Goal: Task Accomplishment & Management: Manage account settings

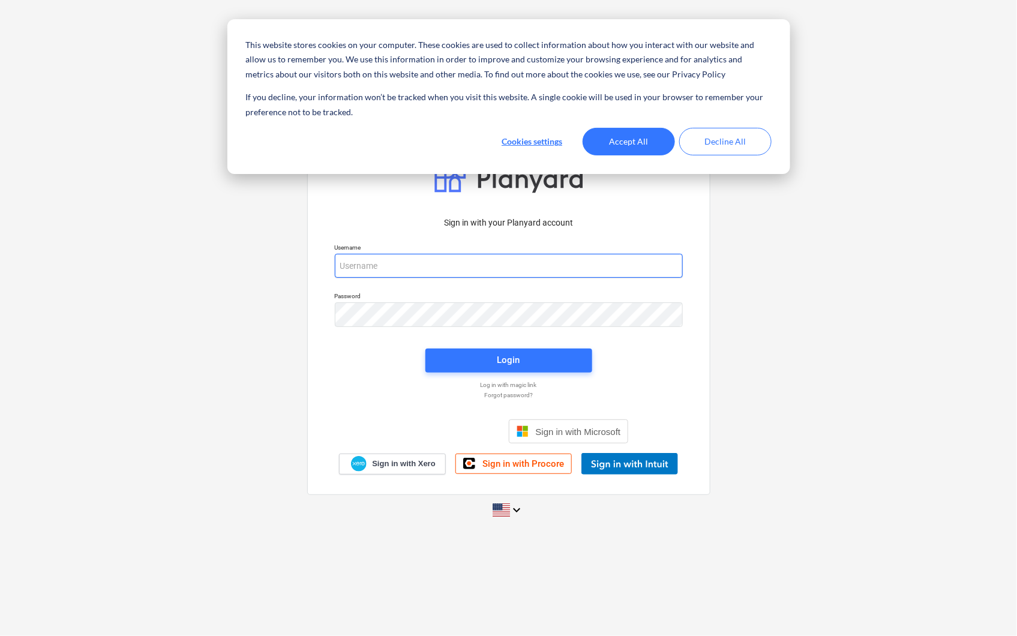
type input "[PERSON_NAME][EMAIL_ADDRESS][PERSON_NAME][DOMAIN_NAME]"
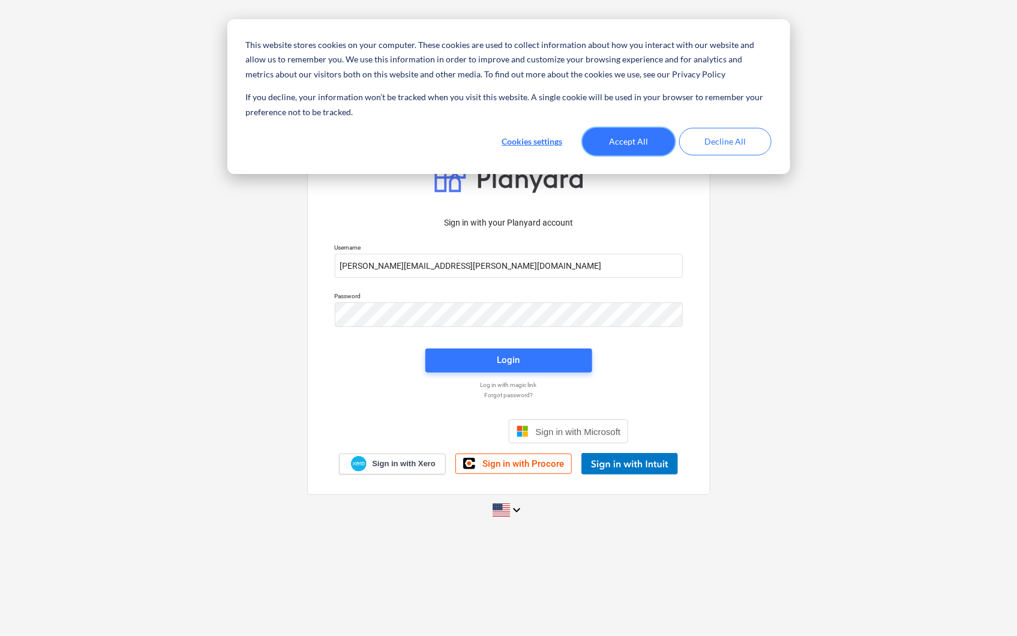
click at [630, 142] on button "Accept All" at bounding box center [629, 142] width 92 height 28
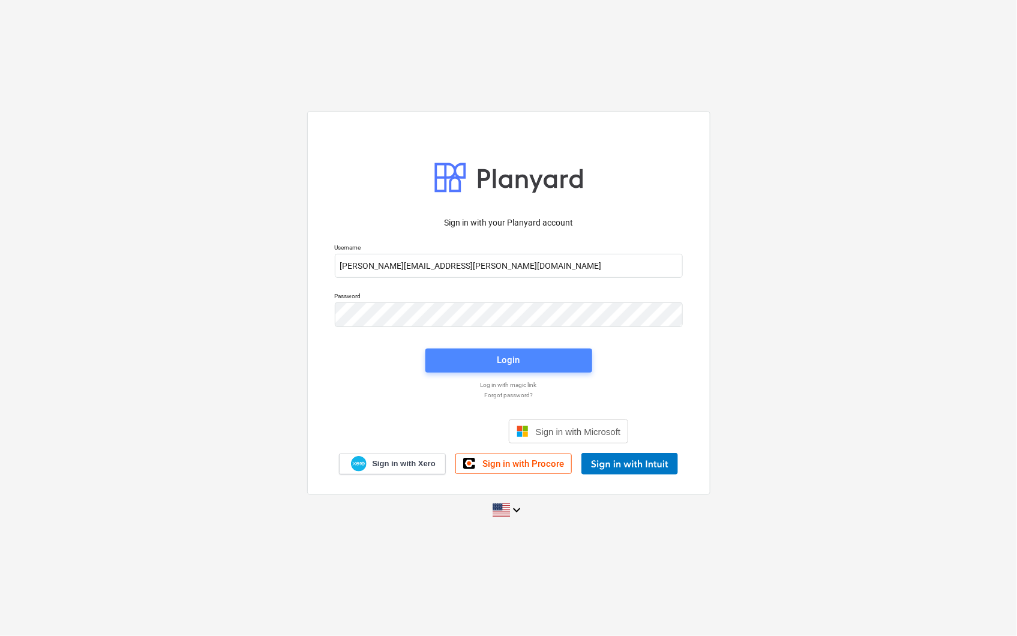
click at [463, 354] on span "Login" at bounding box center [509, 360] width 138 height 16
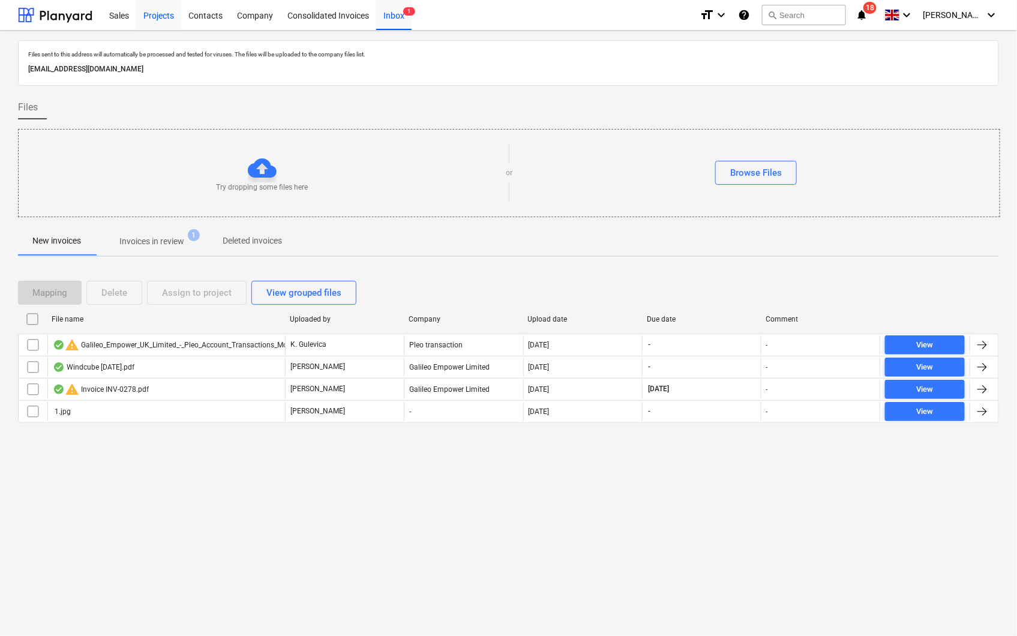
click at [155, 12] on div "Projects" at bounding box center [158, 14] width 45 height 31
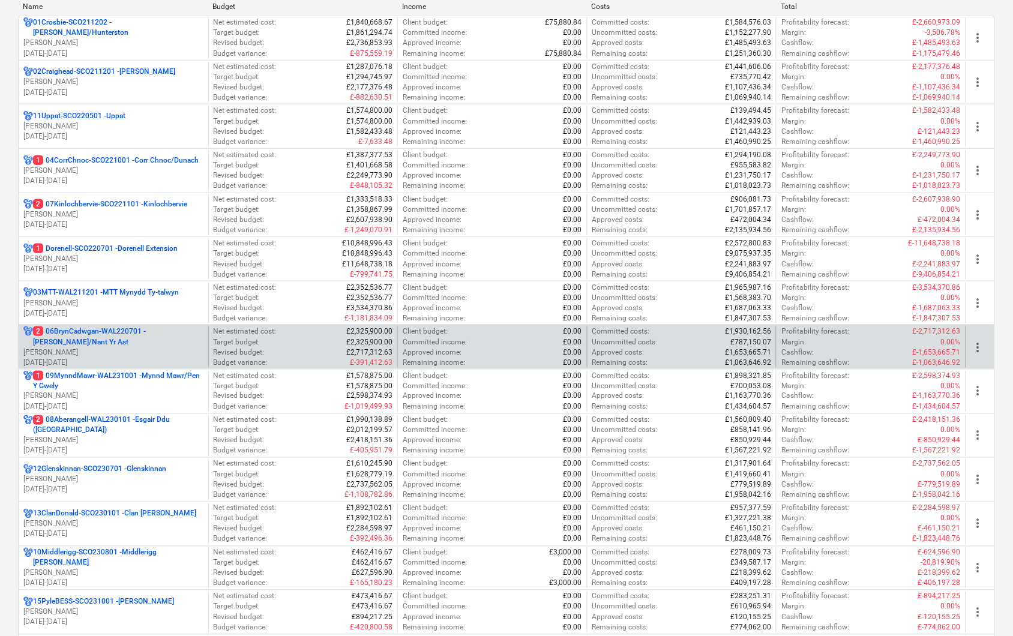
scroll to position [266, 0]
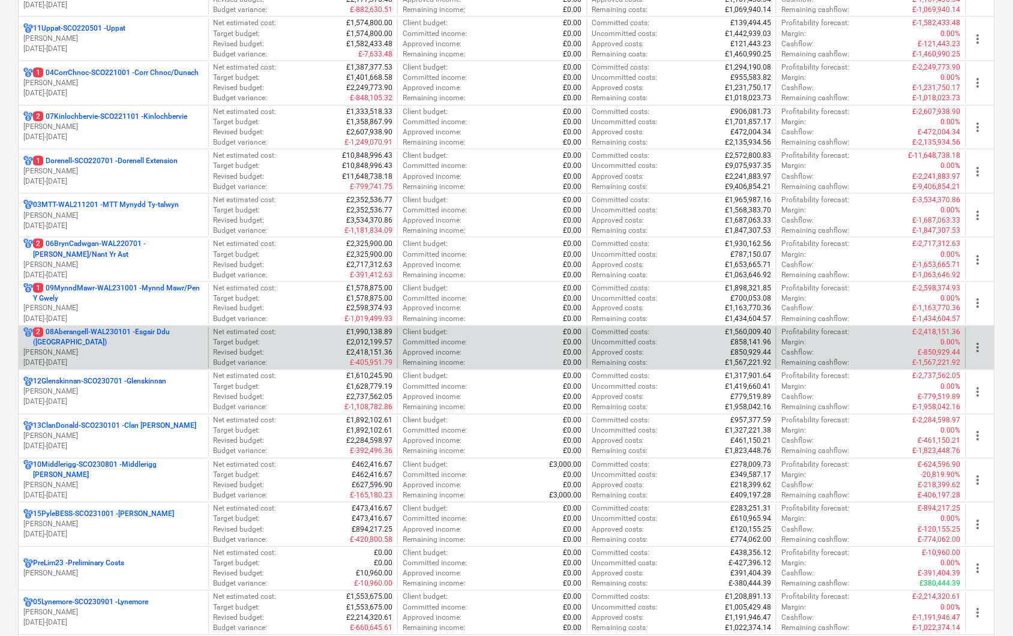
click at [62, 354] on p "[PERSON_NAME]" at bounding box center [113, 353] width 180 height 10
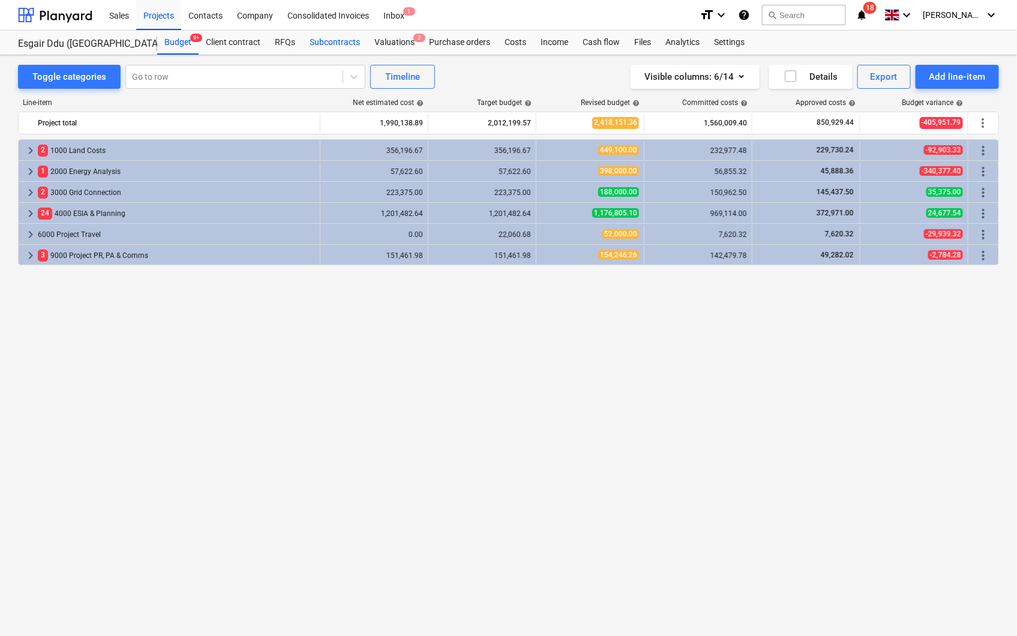
click at [337, 44] on div "Subcontracts" at bounding box center [334, 43] width 65 height 24
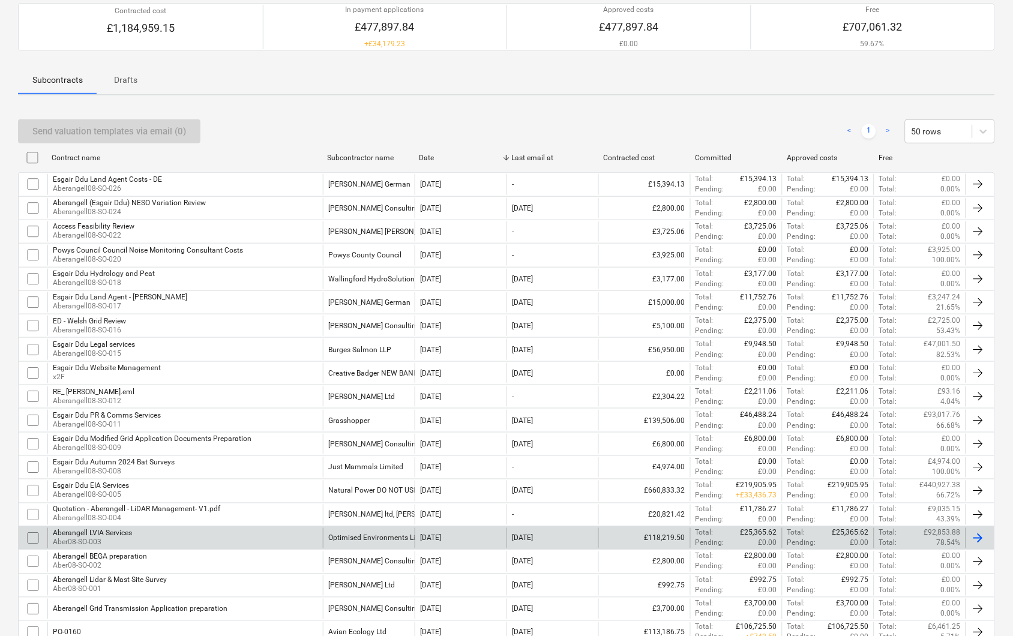
scroll to position [76, 0]
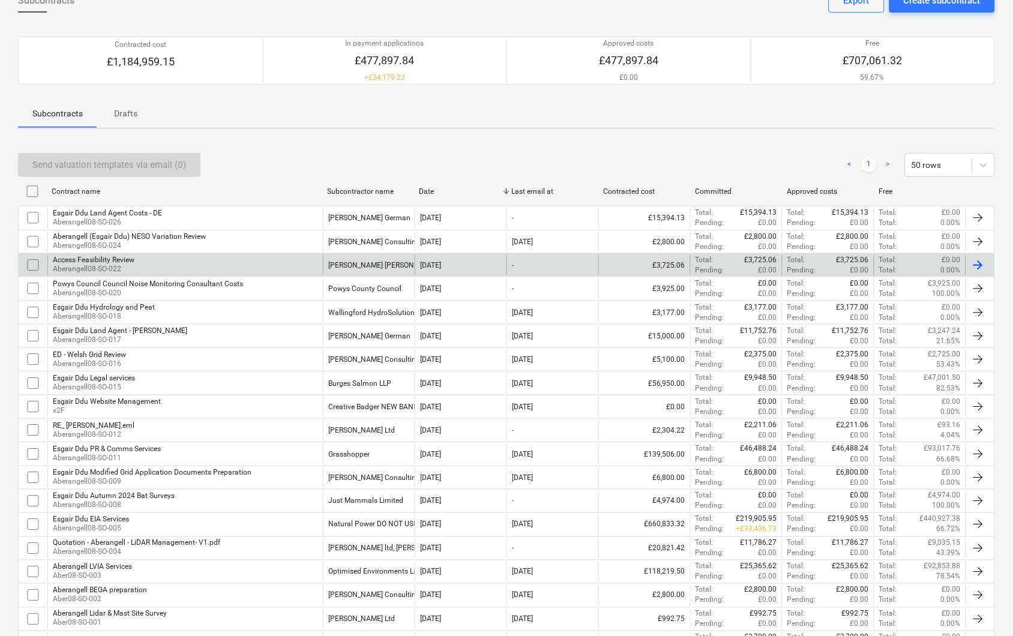
click at [191, 259] on div "Access Feasibility Review Aberangell08-SO-022" at bounding box center [184, 265] width 275 height 20
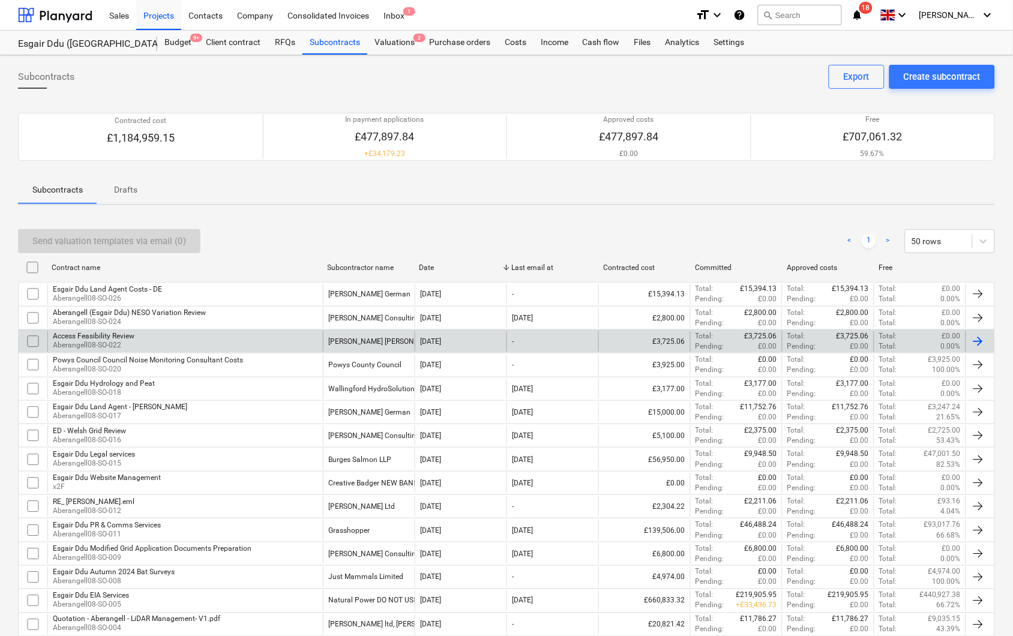
click at [202, 339] on div "Access Feasibility Review Aberangell08-SO-022" at bounding box center [184, 341] width 275 height 20
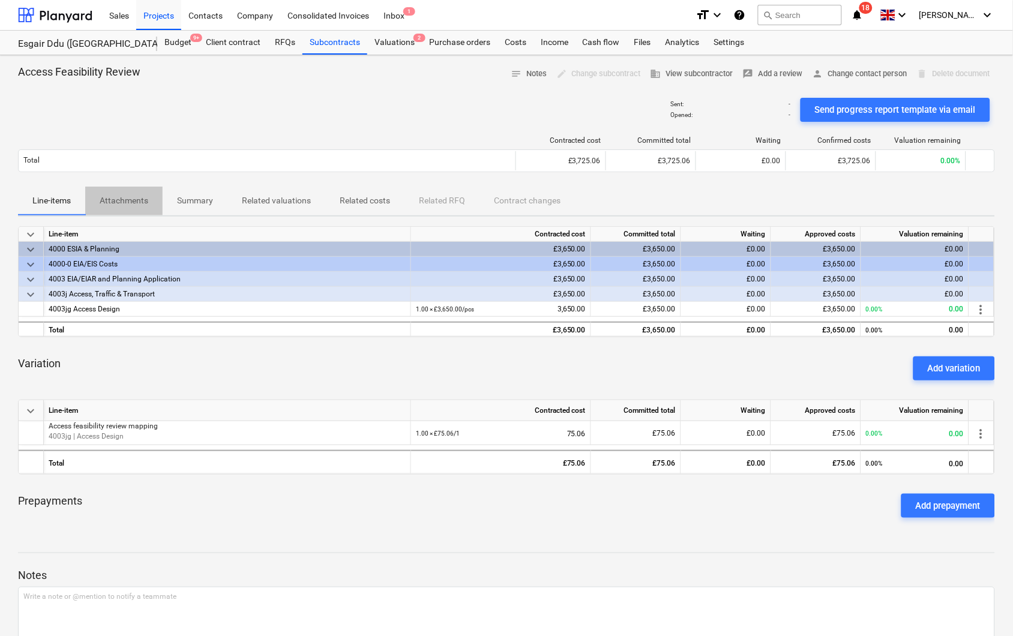
click at [130, 202] on p "Attachments" at bounding box center [124, 200] width 49 height 13
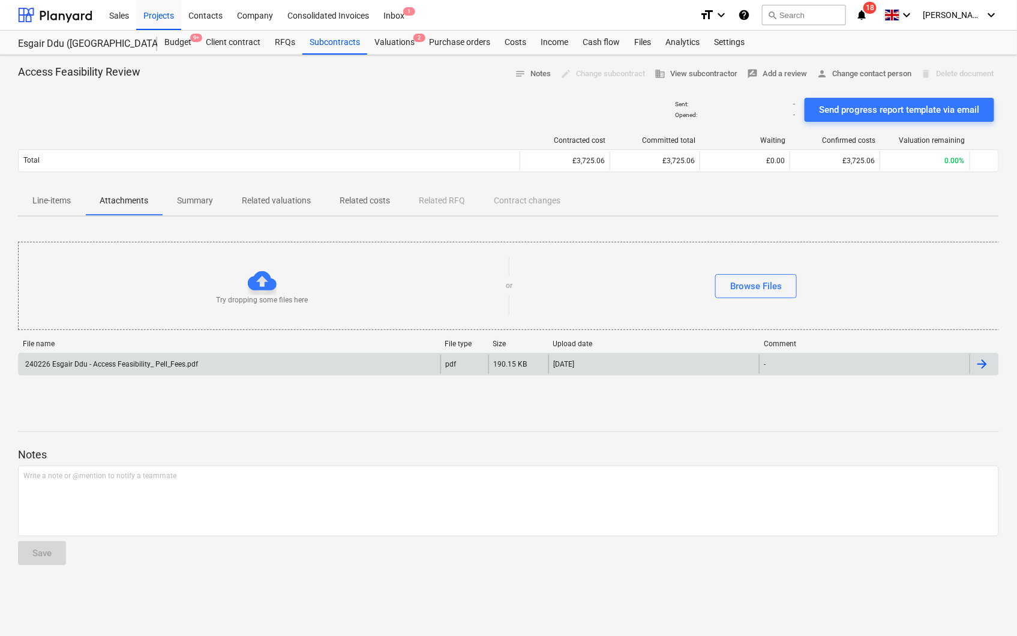
click at [173, 366] on div "240226 Esgair Ddu - Access Feasibility_ Pell_Fees.pdf" at bounding box center [110, 364] width 175 height 8
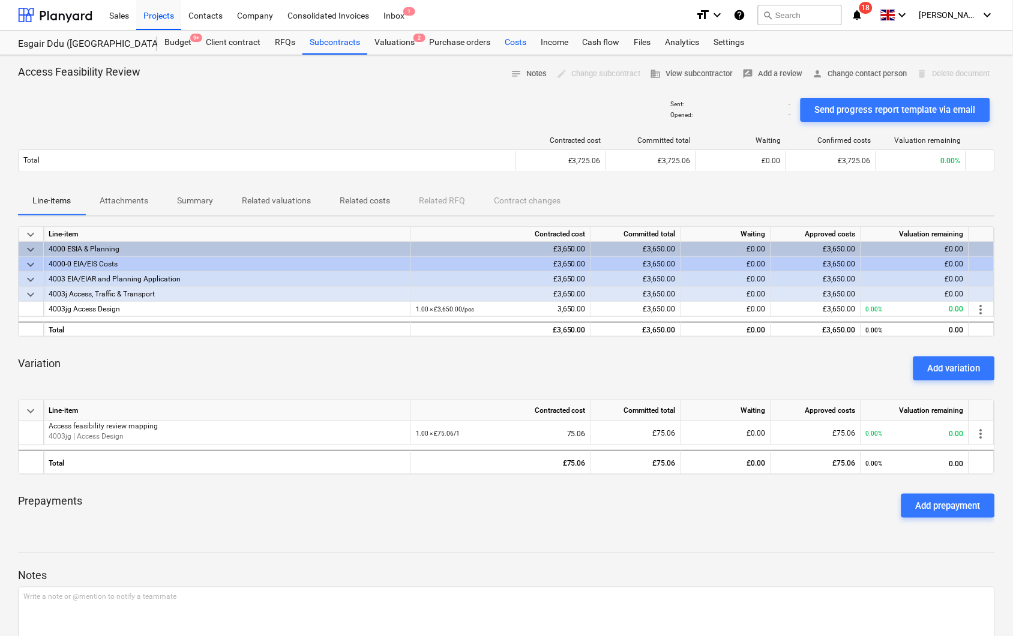
click at [507, 40] on div "Costs" at bounding box center [516, 43] width 36 height 24
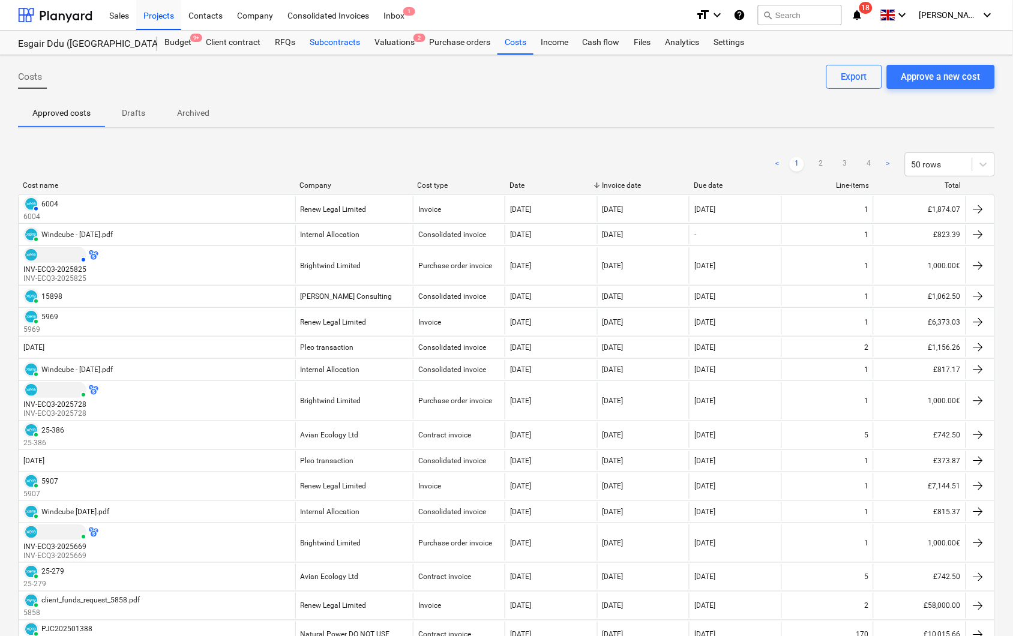
click at [317, 43] on div "Subcontracts" at bounding box center [334, 43] width 65 height 24
click at [396, 40] on div "Valuations 2" at bounding box center [394, 43] width 55 height 24
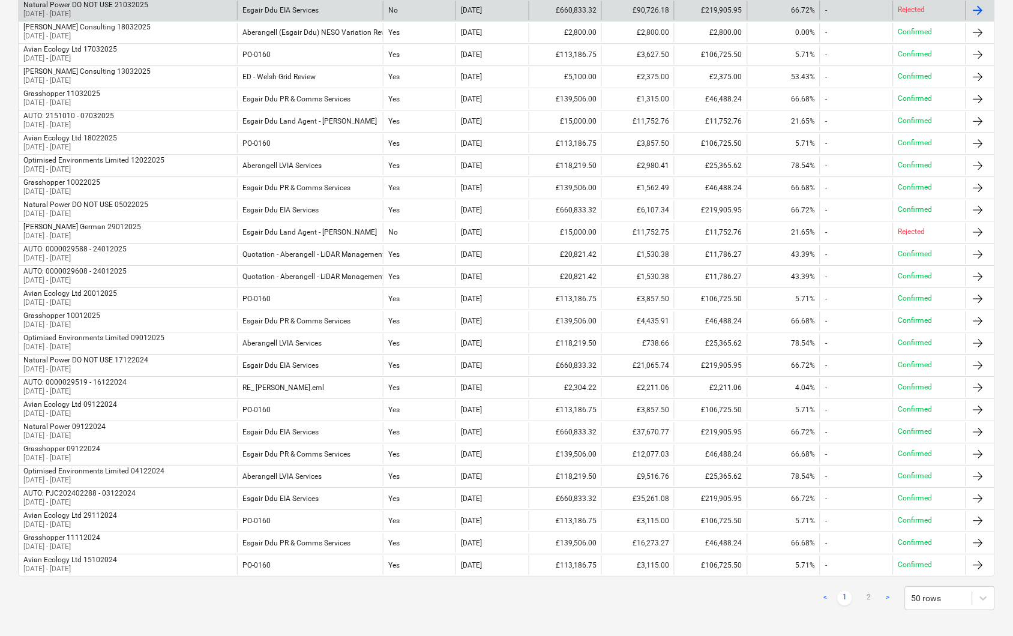
scroll to position [800, 0]
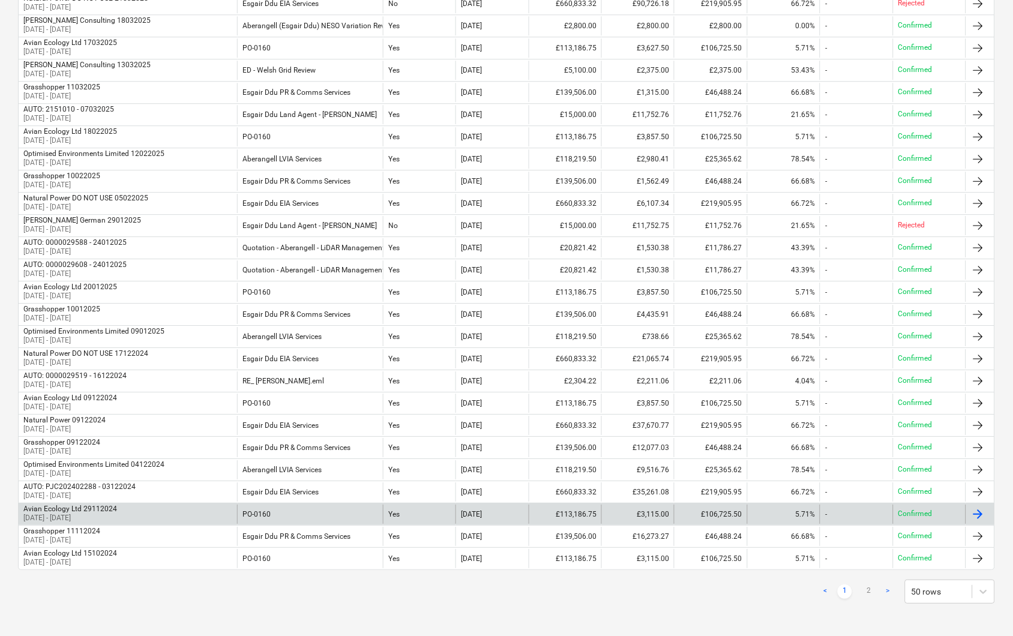
click at [176, 512] on div "Avian Ecology Ltd 29112024 [DATE] - [DATE]" at bounding box center [128, 514] width 218 height 19
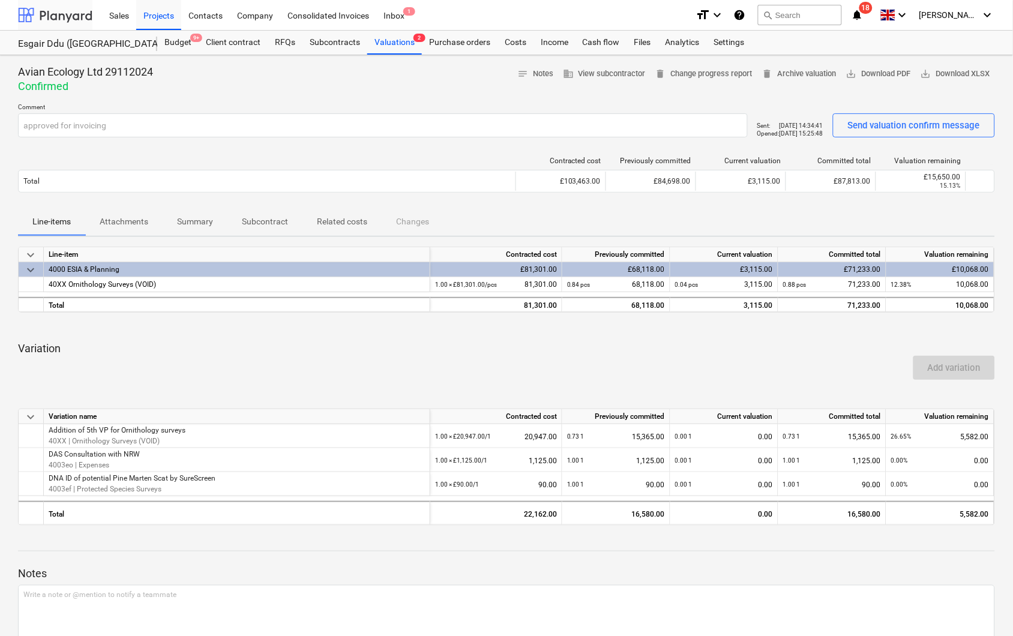
click at [56, 16] on div at bounding box center [55, 15] width 74 height 30
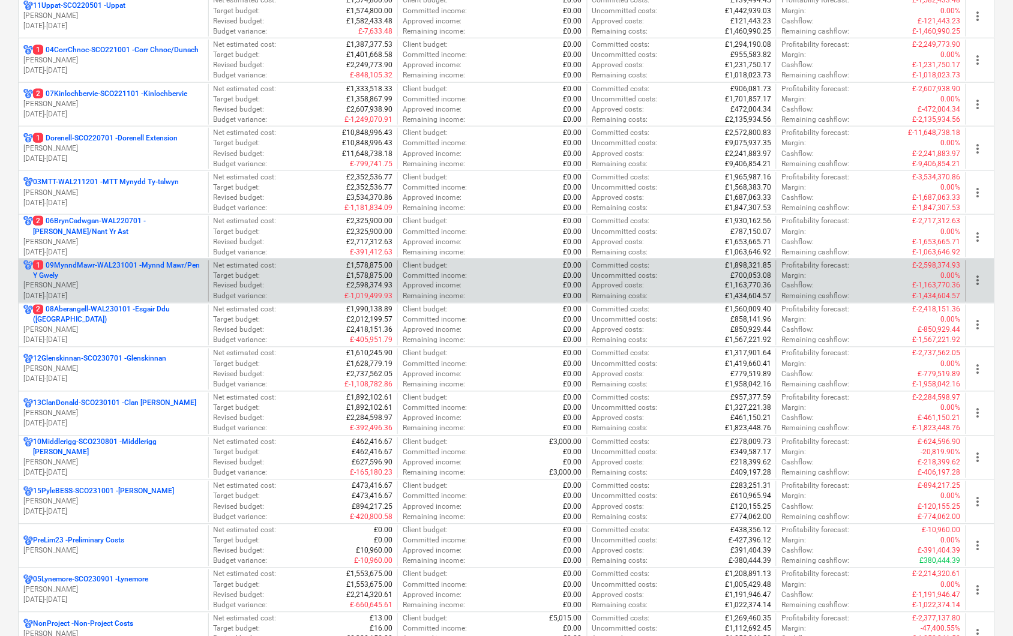
scroll to position [266, 0]
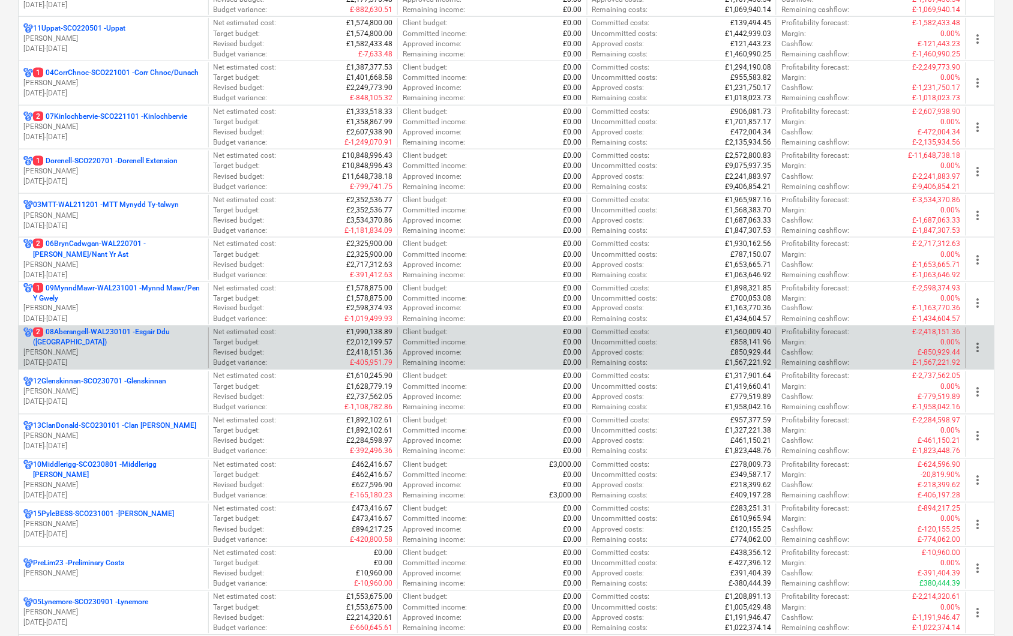
click at [92, 348] on p "2 08Aberangell-WAL230101 - Esgair Ddu ([GEOGRAPHIC_DATA])" at bounding box center [118, 338] width 170 height 20
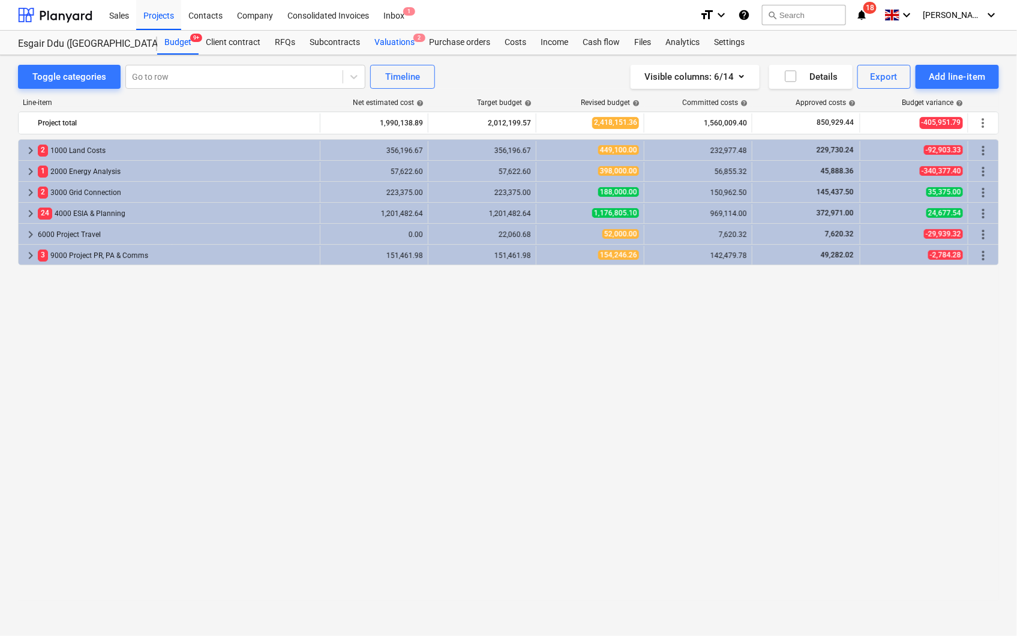
click at [388, 37] on div "Valuations 2" at bounding box center [394, 43] width 55 height 24
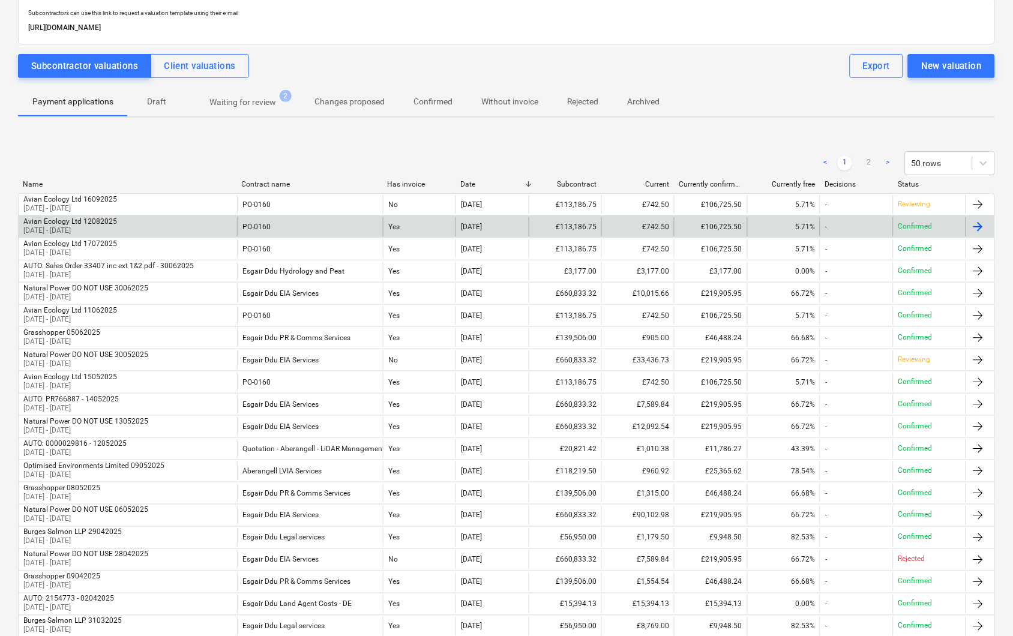
scroll to position [67, 0]
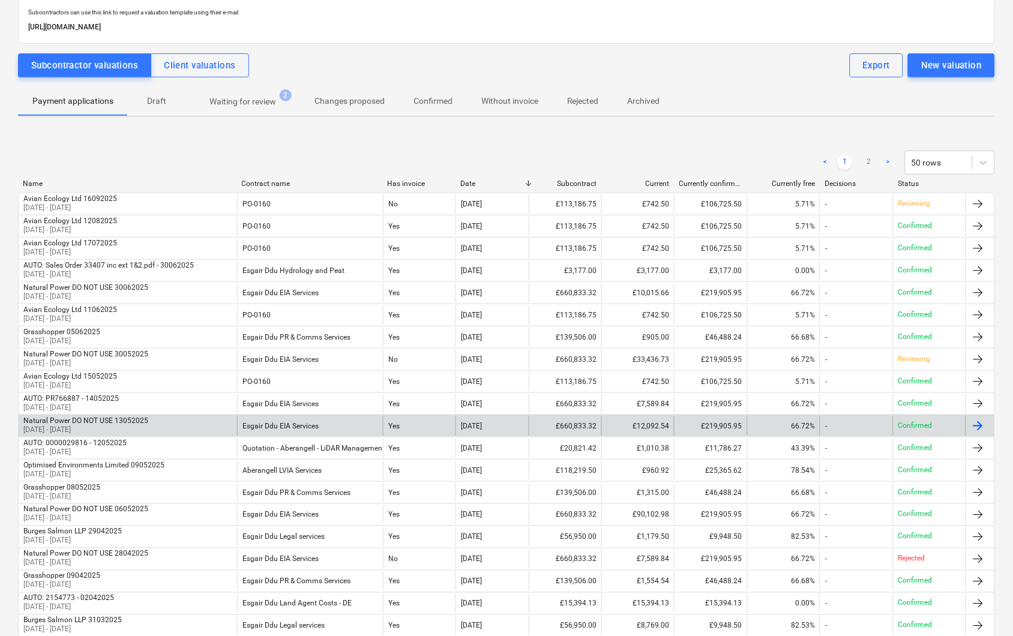
click at [183, 415] on div "Natural Power DO NOT USE 13052025 [DATE] - [DATE] Esgair Ddu EIA Services Yes […" at bounding box center [506, 426] width 977 height 22
click at [166, 420] on div "Natural Power DO NOT USE 13052025 [DATE] - [DATE]" at bounding box center [128, 426] width 218 height 19
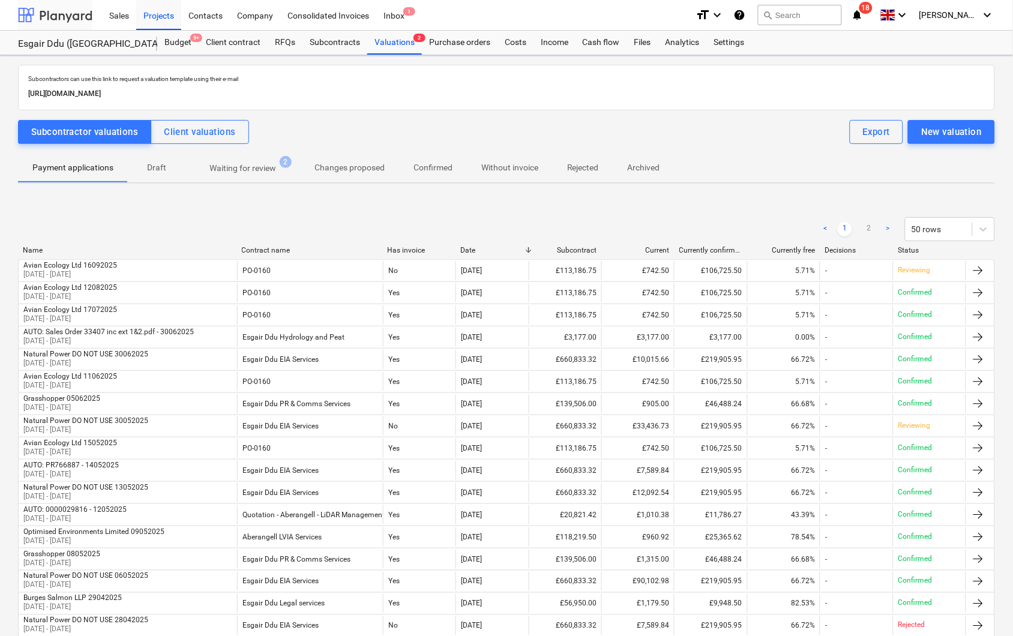
scroll to position [67, 0]
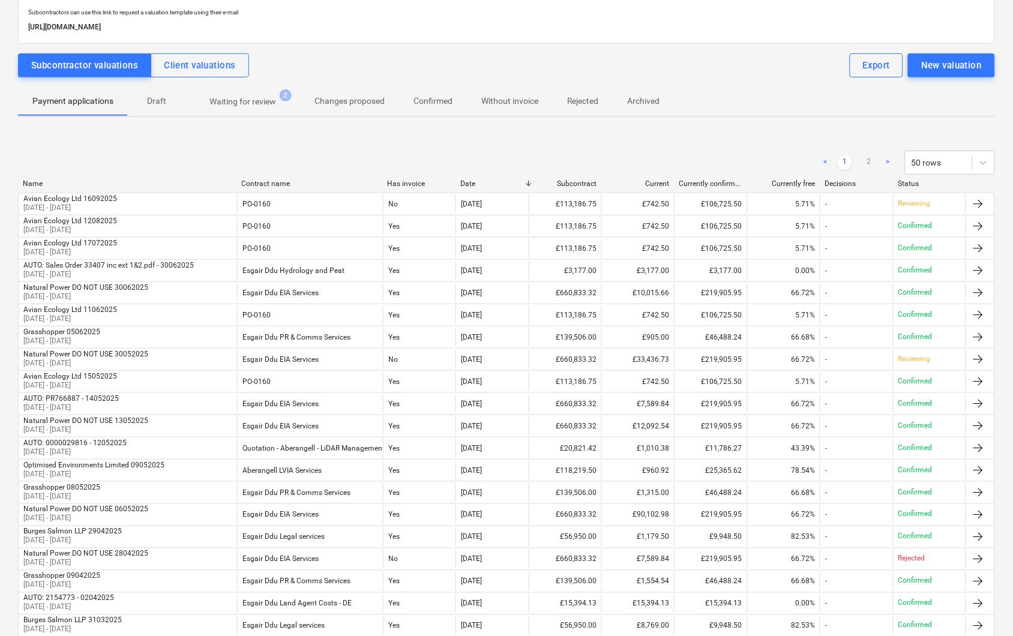
click at [241, 95] on span "Waiting for review 2" at bounding box center [243, 100] width 86 height 11
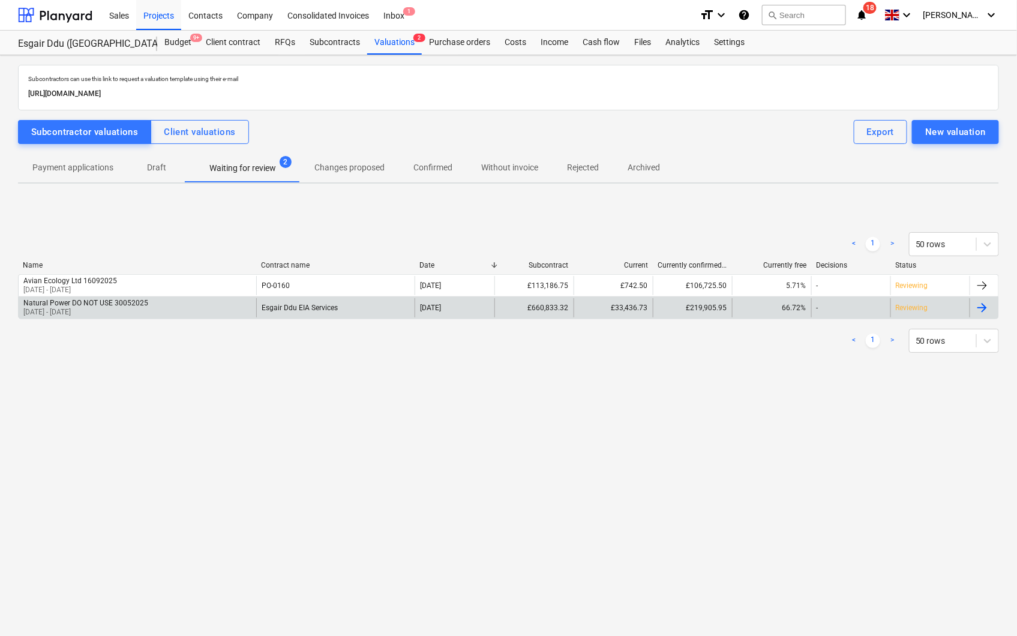
click at [136, 303] on div "Natural Power DO NOT USE 30052025" at bounding box center [85, 303] width 125 height 8
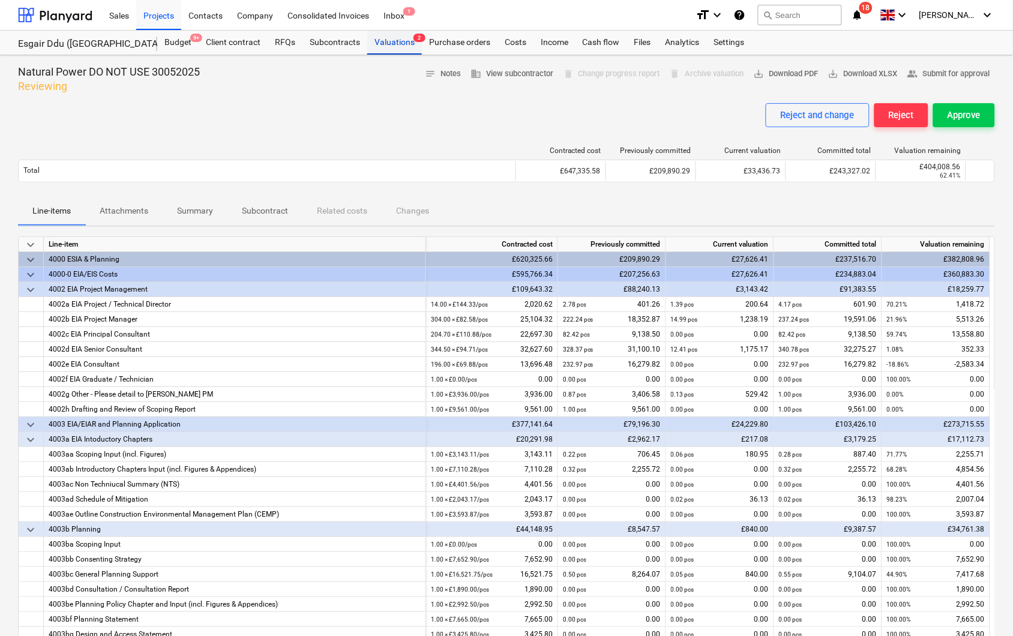
click at [403, 36] on div "Valuations 2" at bounding box center [394, 43] width 55 height 24
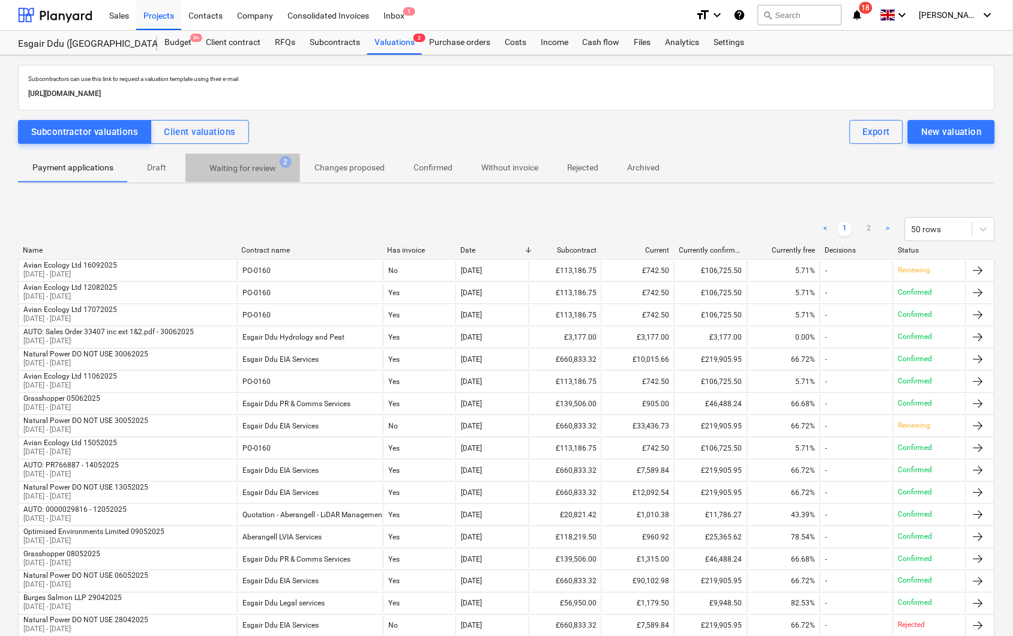
click at [245, 162] on p "Waiting for review" at bounding box center [242, 168] width 67 height 13
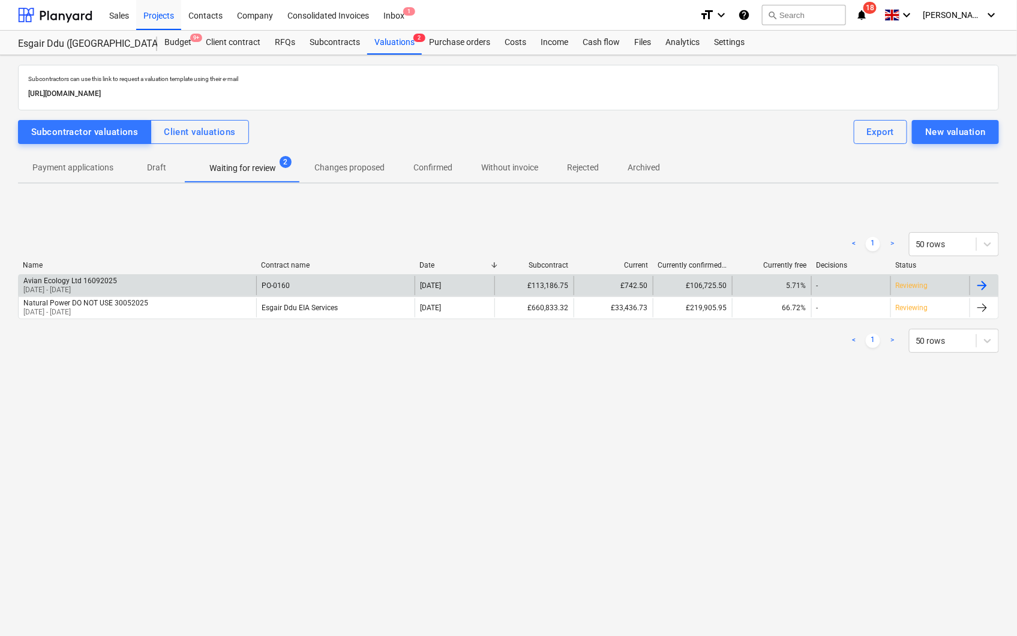
click at [129, 286] on div "Avian Ecology Ltd 16092025 [DATE] - [DATE]" at bounding box center [138, 285] width 238 height 19
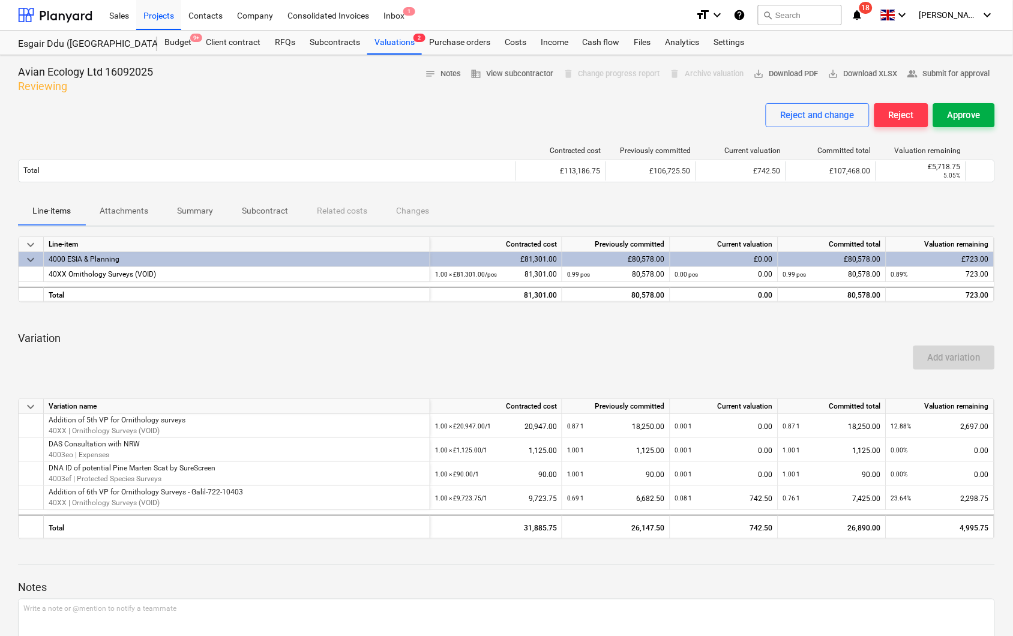
click at [949, 112] on div "Approve" at bounding box center [964, 115] width 33 height 16
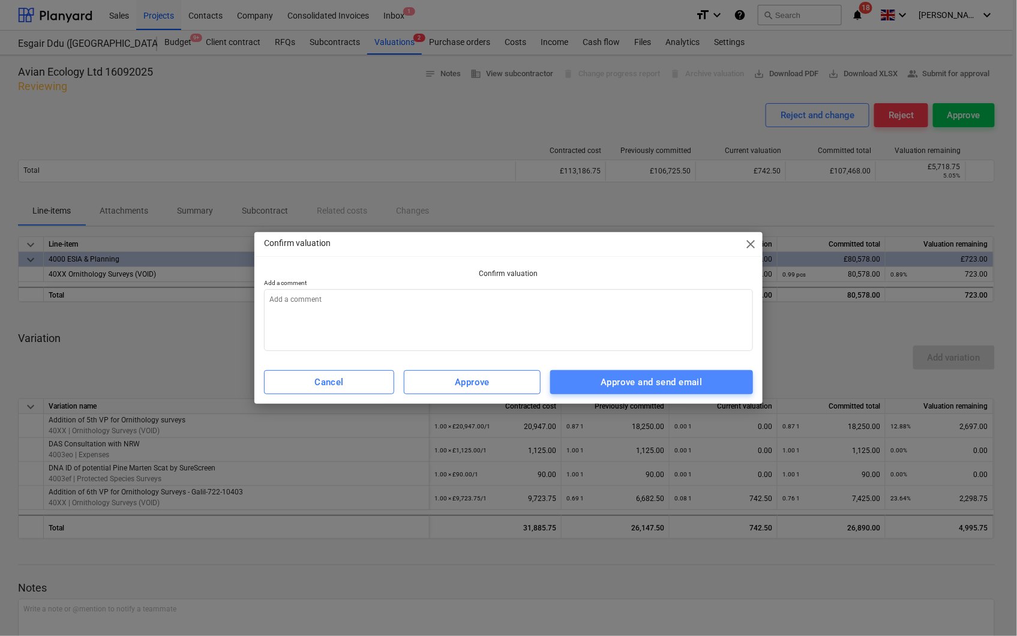
click at [602, 385] on div "Approve and send email" at bounding box center [651, 383] width 101 height 16
type textarea "x"
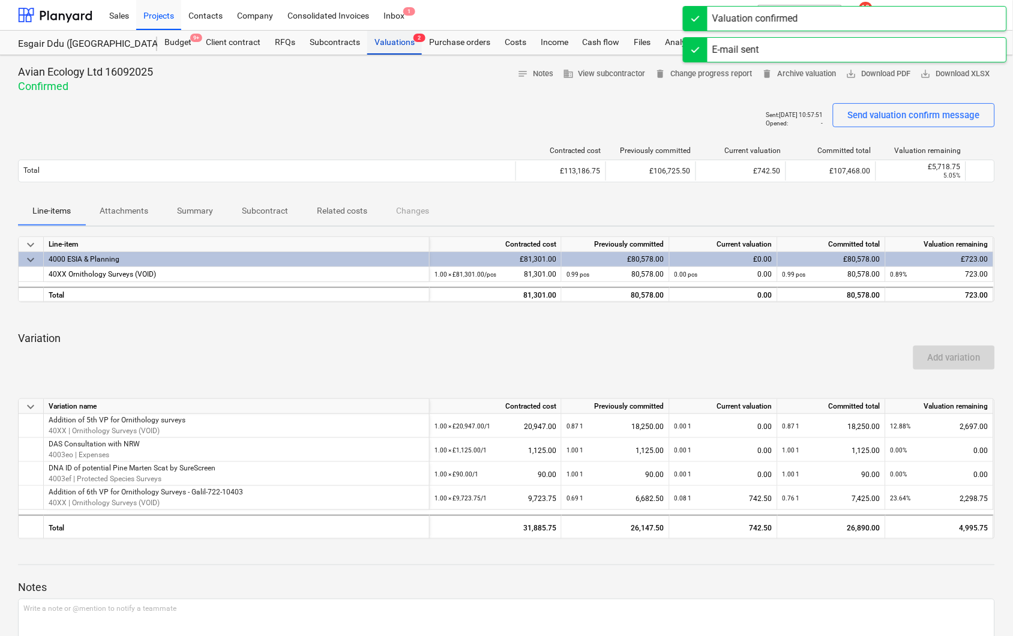
click at [391, 40] on div "Valuations 2" at bounding box center [394, 43] width 55 height 24
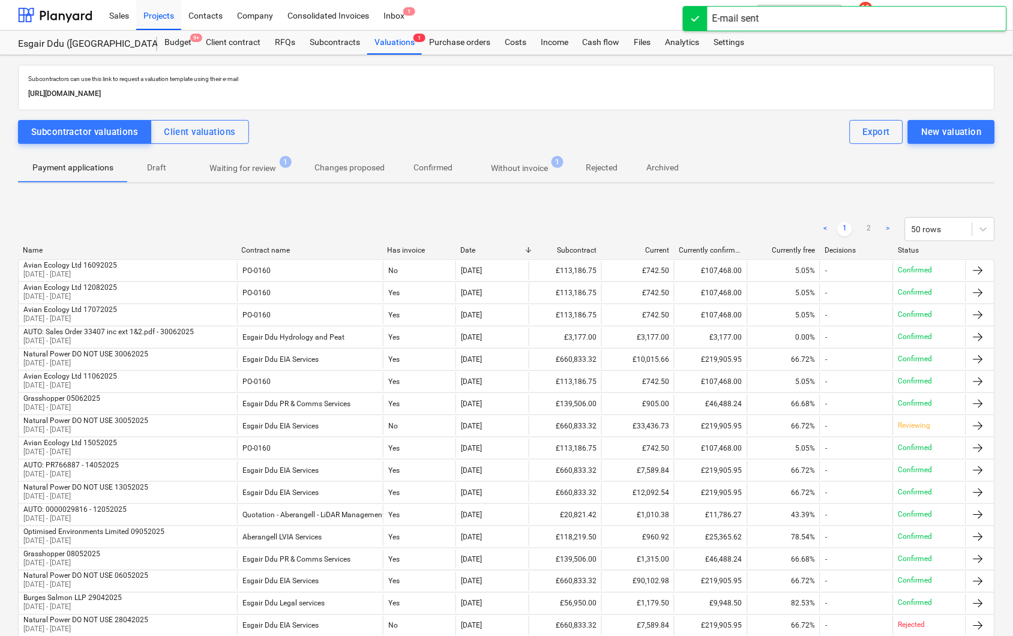
click at [242, 170] on p "Waiting for review" at bounding box center [242, 168] width 67 height 13
